Goal: Complete application form

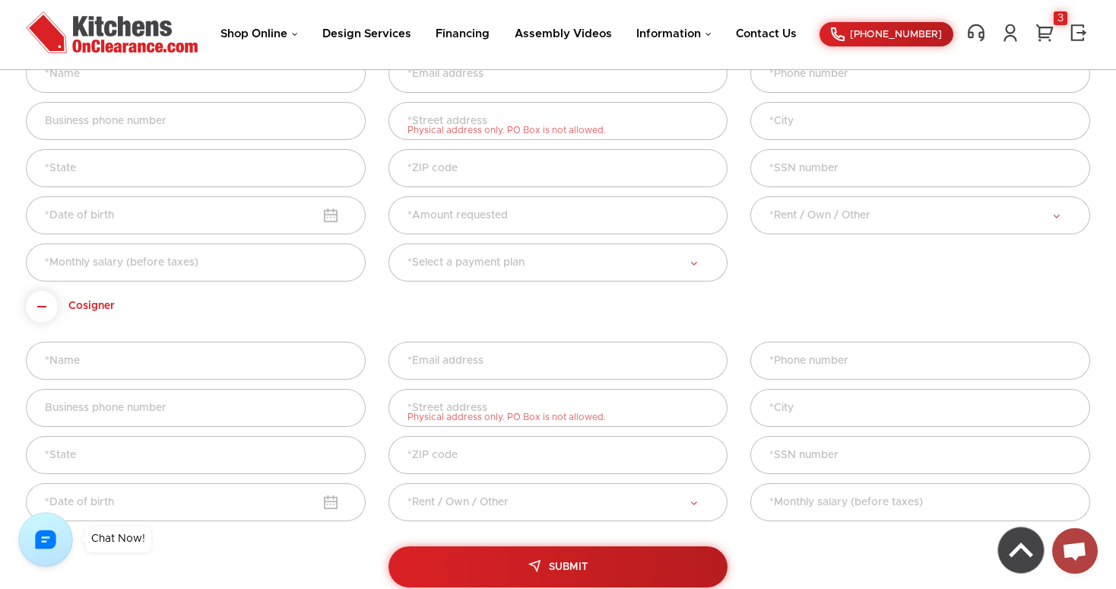
scroll to position [601, 0]
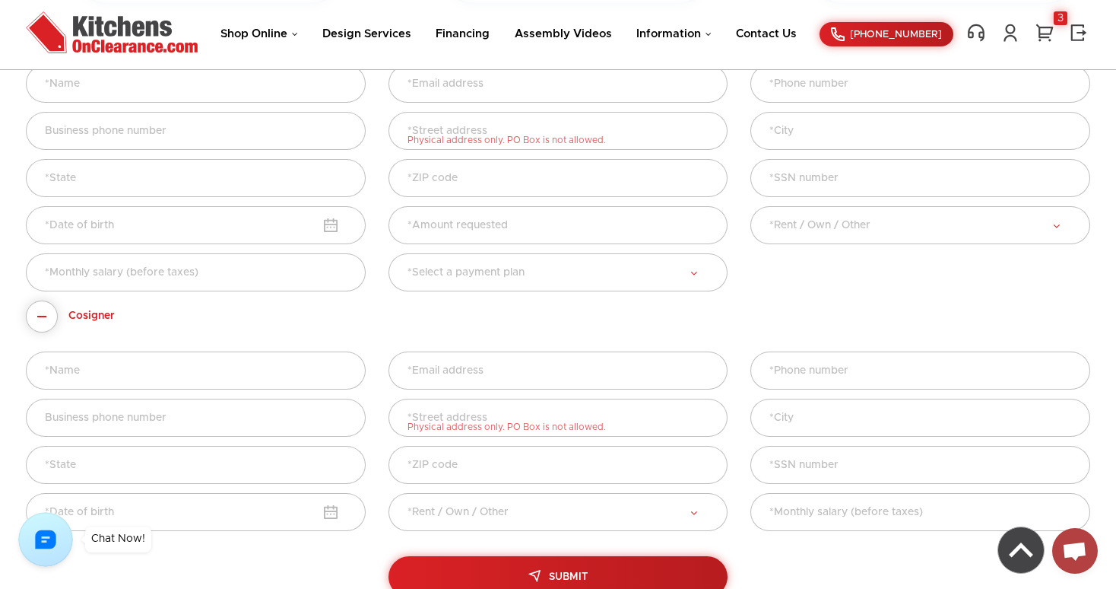
click at [46, 316] on span at bounding box center [42, 316] width 32 height 32
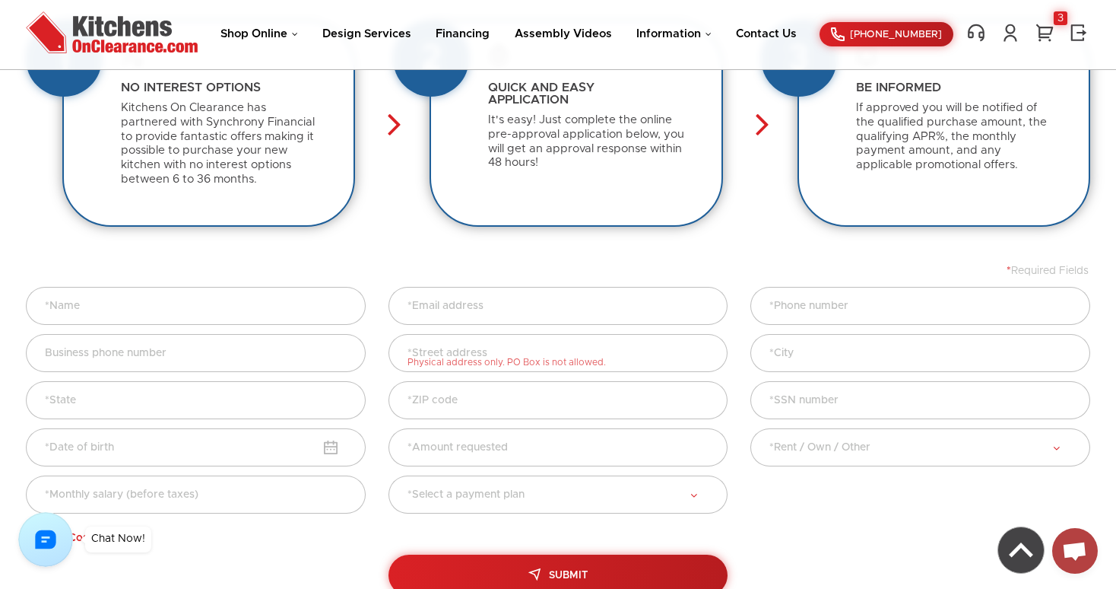
scroll to position [377, 0]
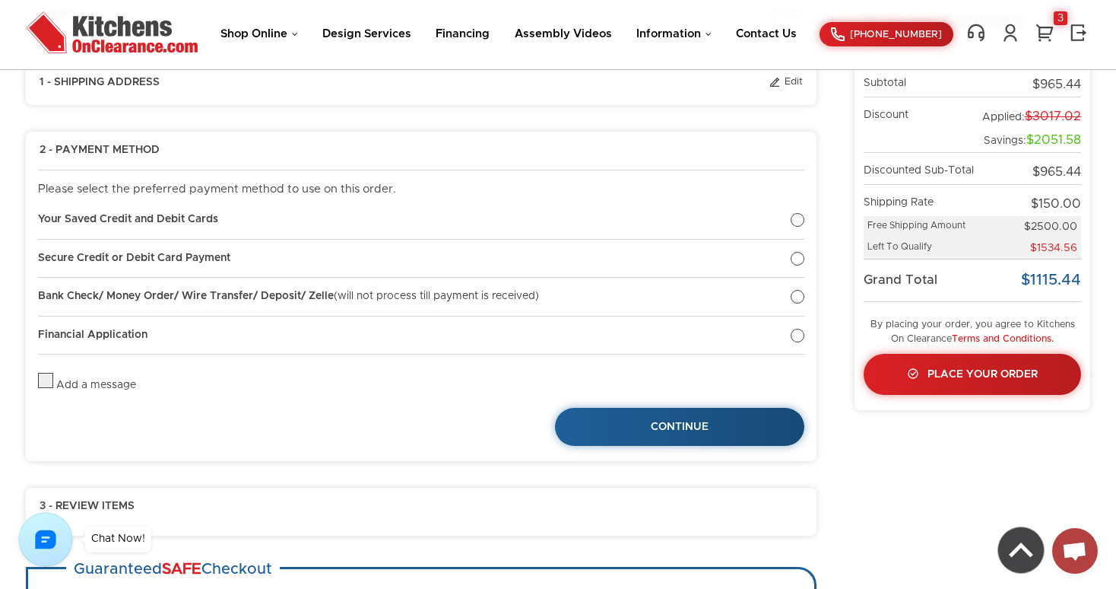
scroll to position [159, 0]
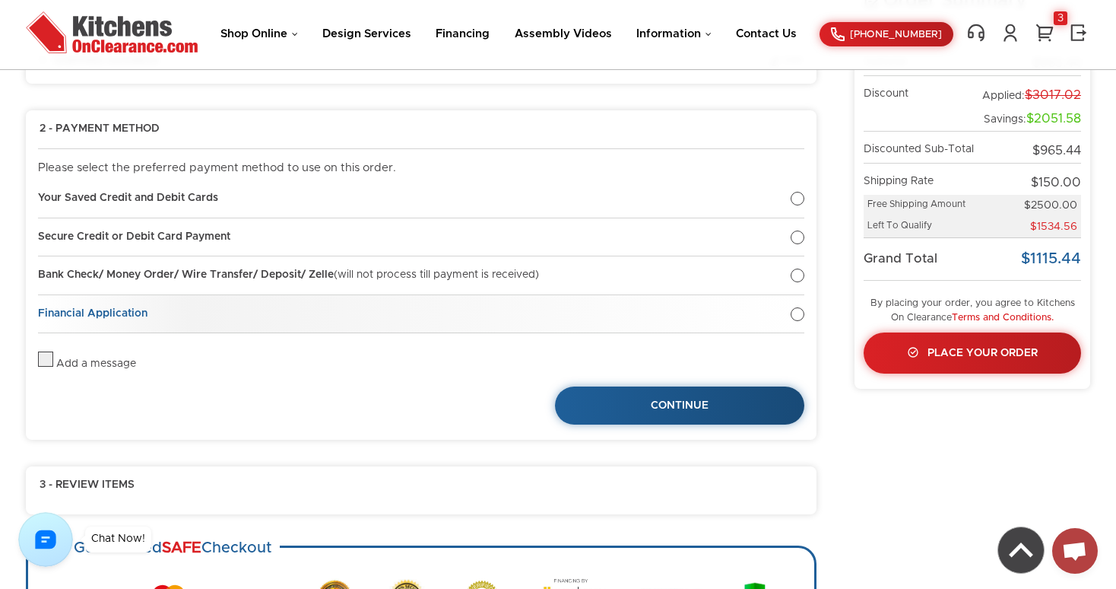
click at [802, 309] on div at bounding box center [798, 314] width 14 height 14
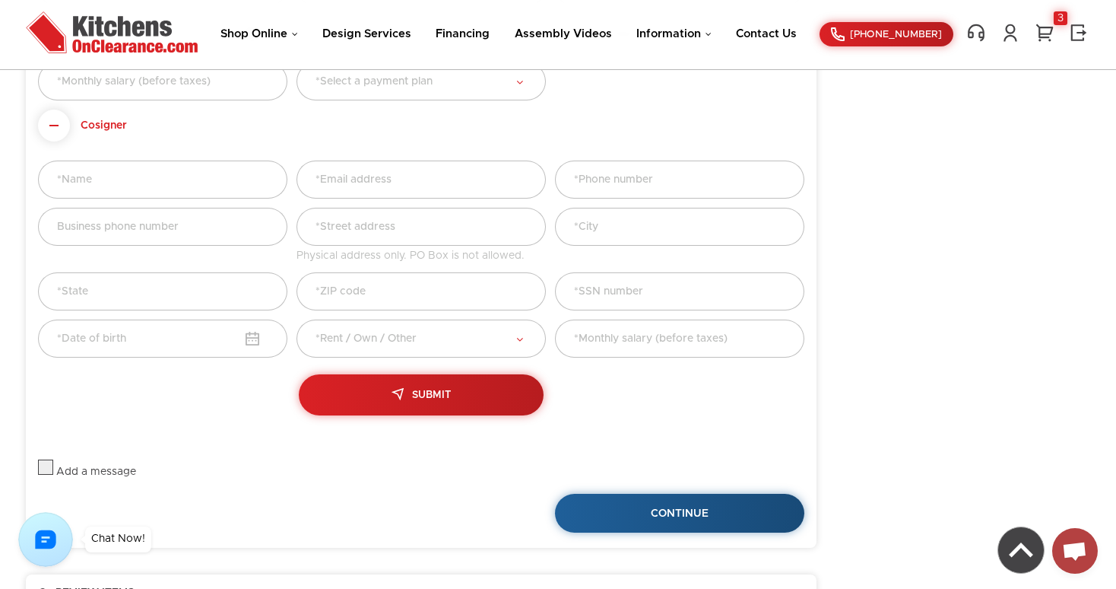
scroll to position [673, 0]
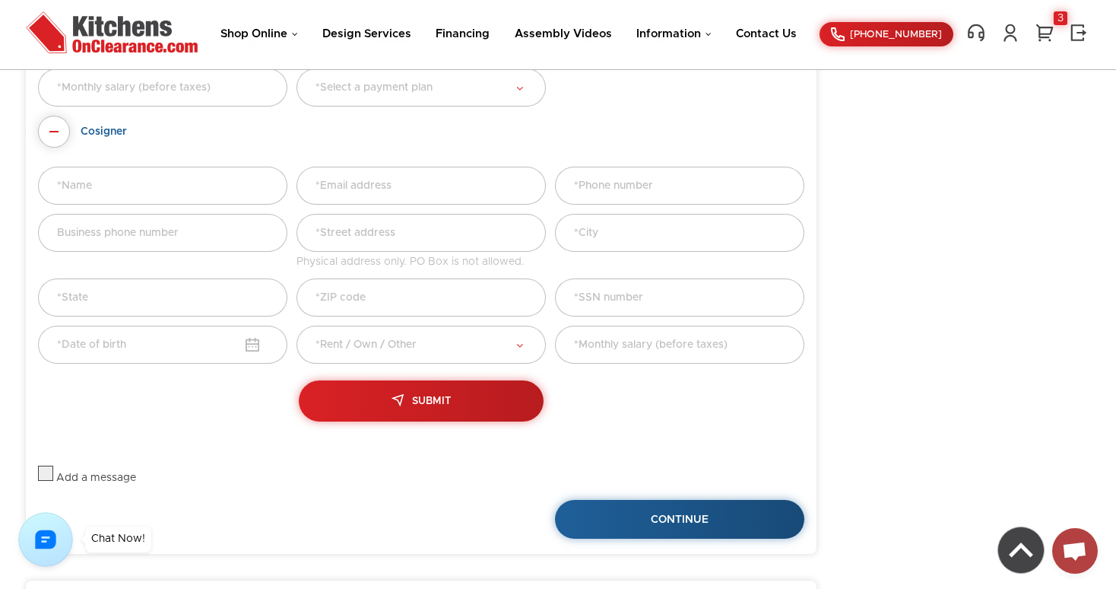
click at [44, 124] on span at bounding box center [54, 132] width 32 height 32
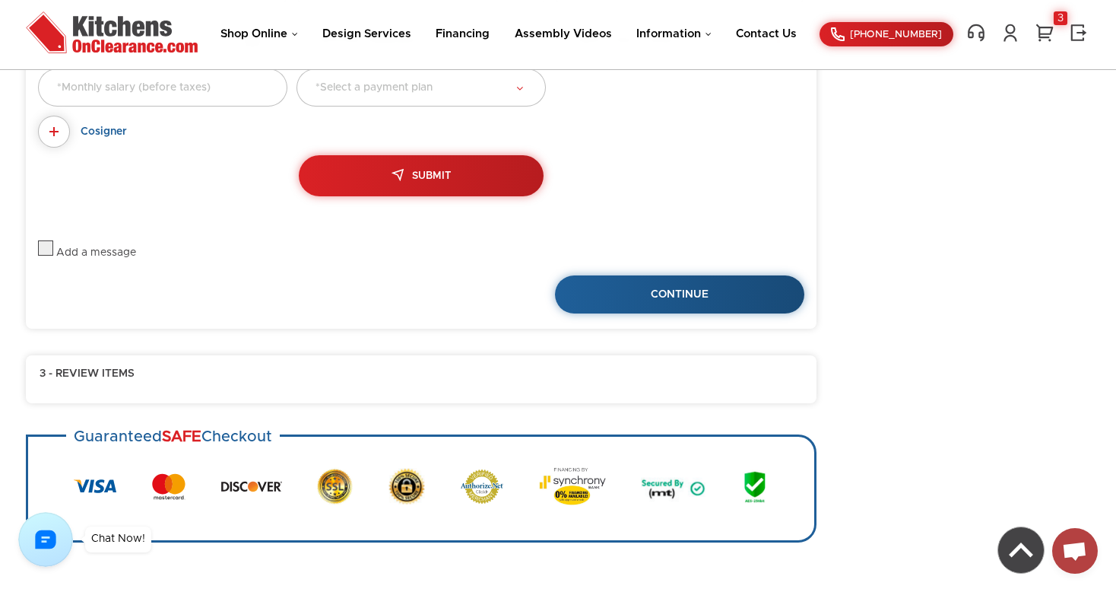
click at [44, 124] on span at bounding box center [54, 132] width 32 height 32
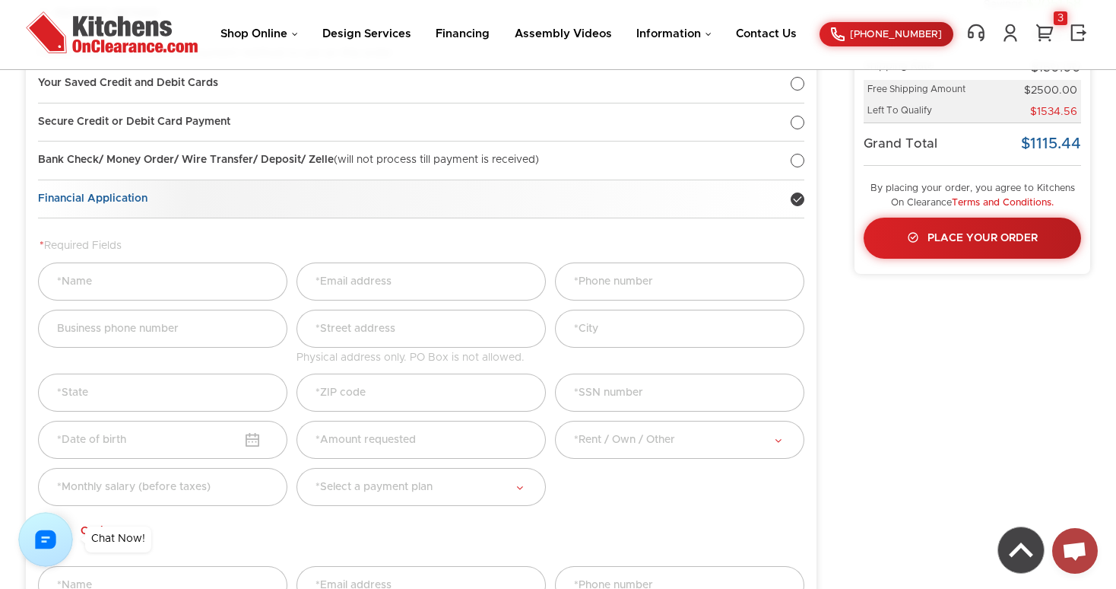
scroll to position [214, 0]
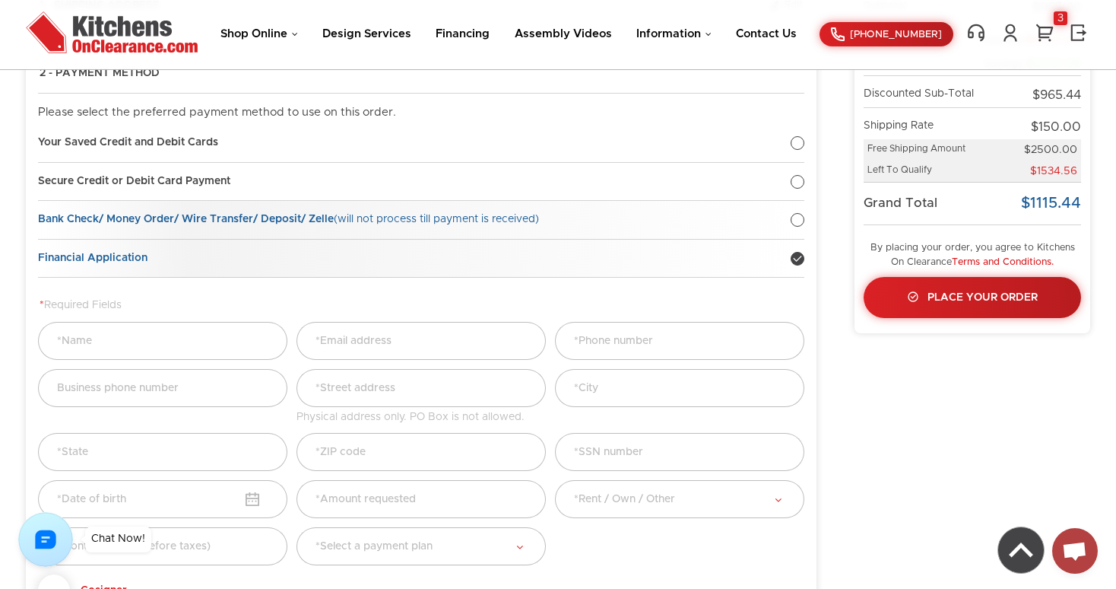
click at [800, 229] on link "Bank Check/ Money Order/ Wire Transfer/ Deposit/ Zelle (will not process till p…" at bounding box center [421, 220] width 767 height 39
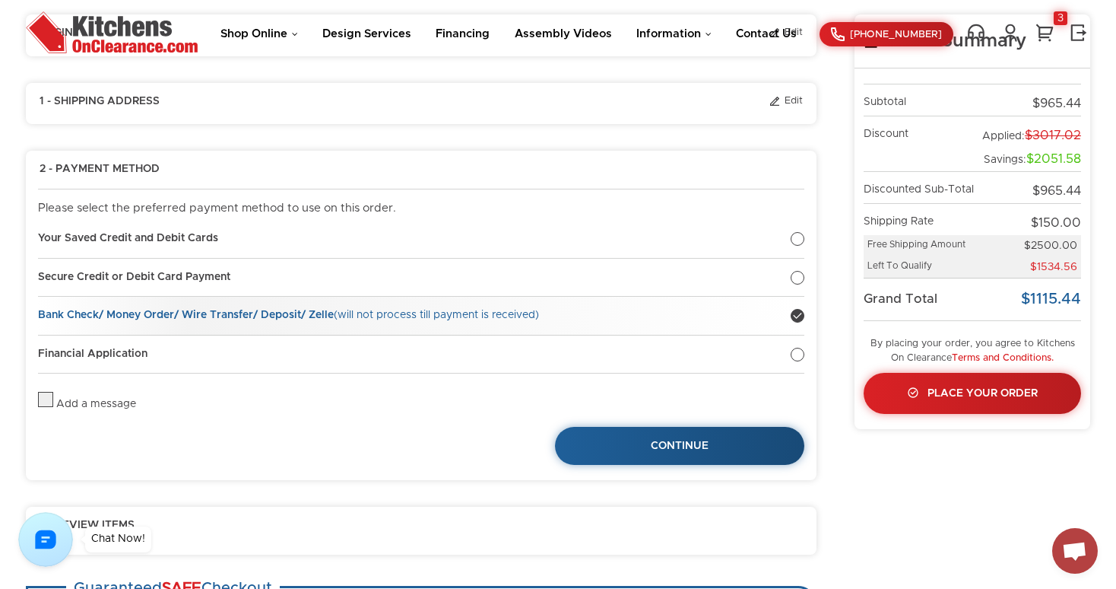
scroll to position [0, 0]
